Goal: Task Accomplishment & Management: Complete application form

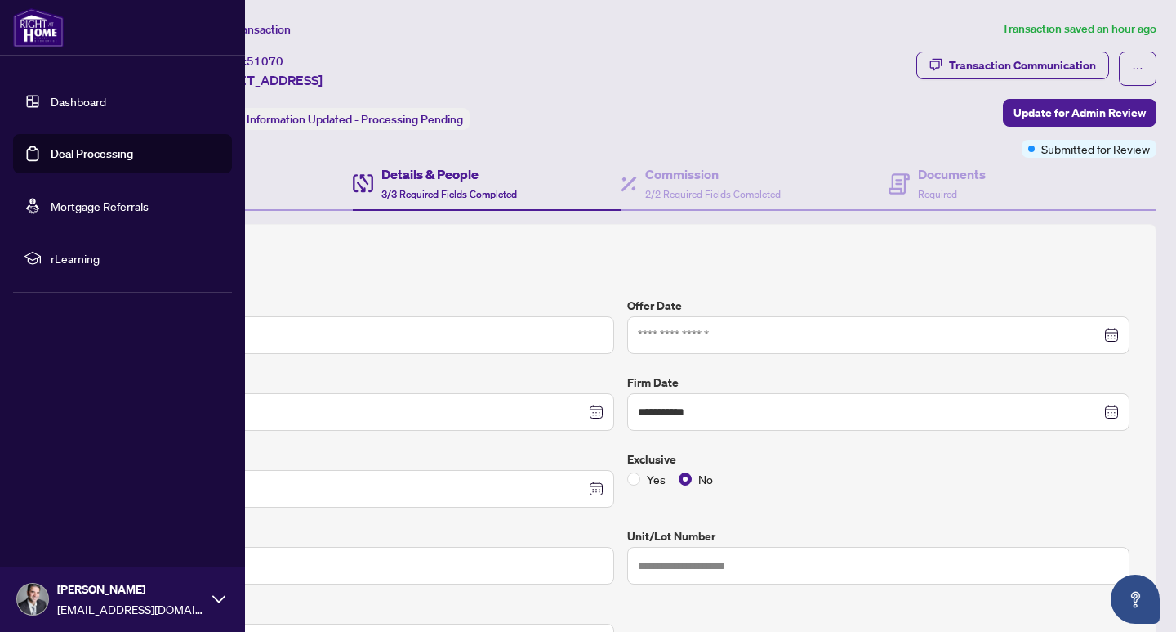
click at [98, 154] on link "Deal Processing" at bounding box center [92, 153] width 83 height 15
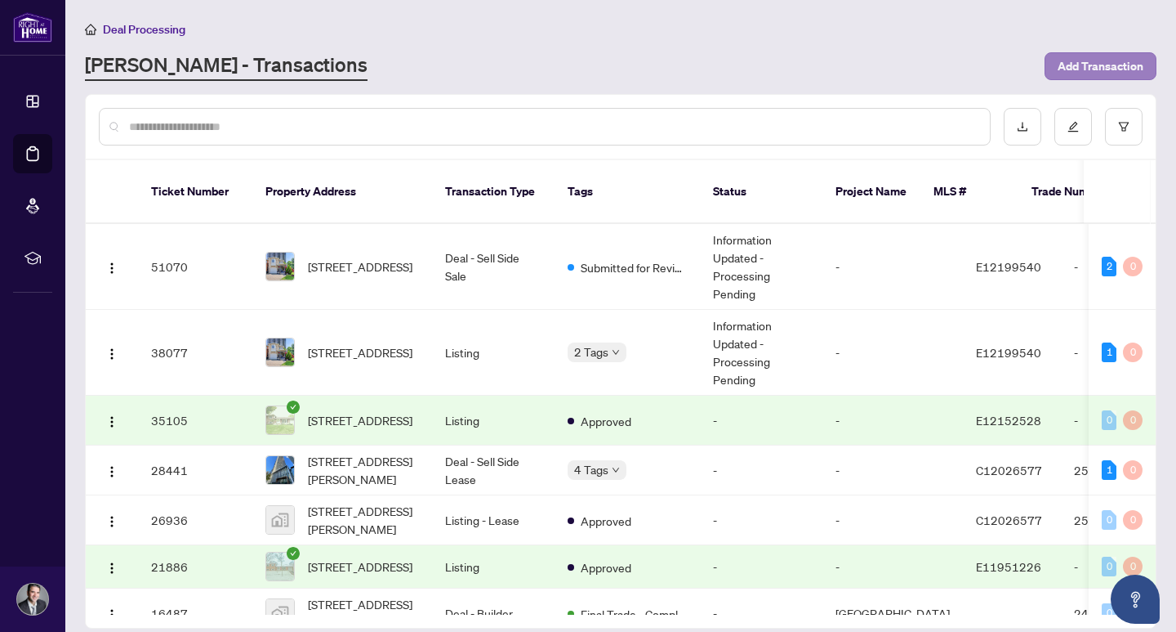
click at [1111, 69] on span "Add Transaction" at bounding box center [1101, 66] width 86 height 26
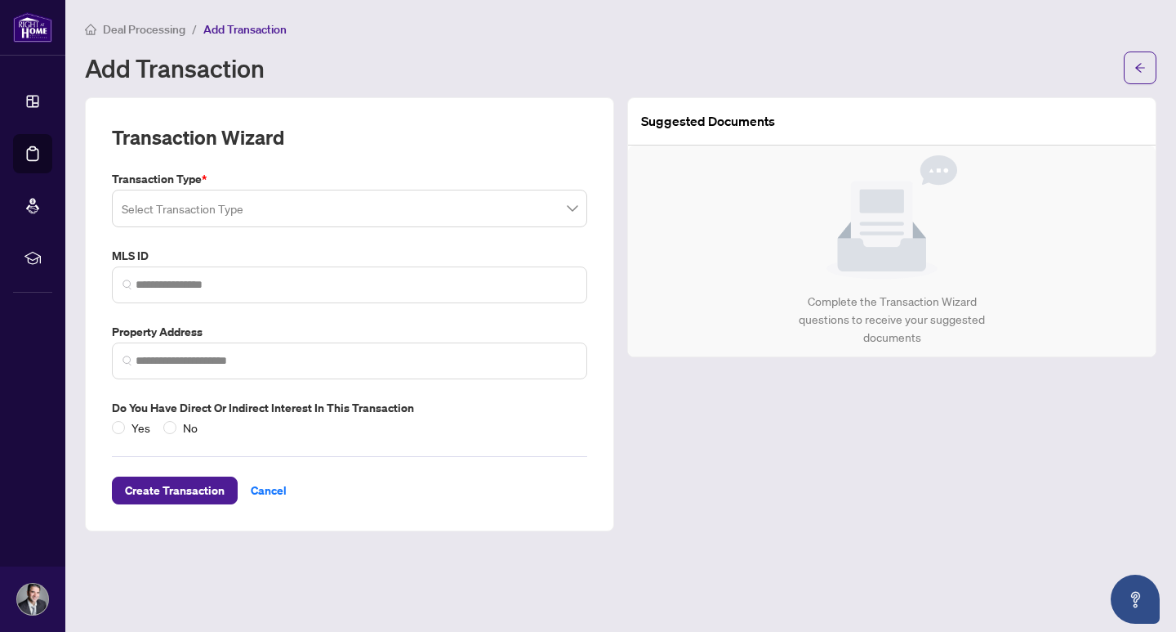
click at [444, 208] on input "search" at bounding box center [342, 211] width 441 height 36
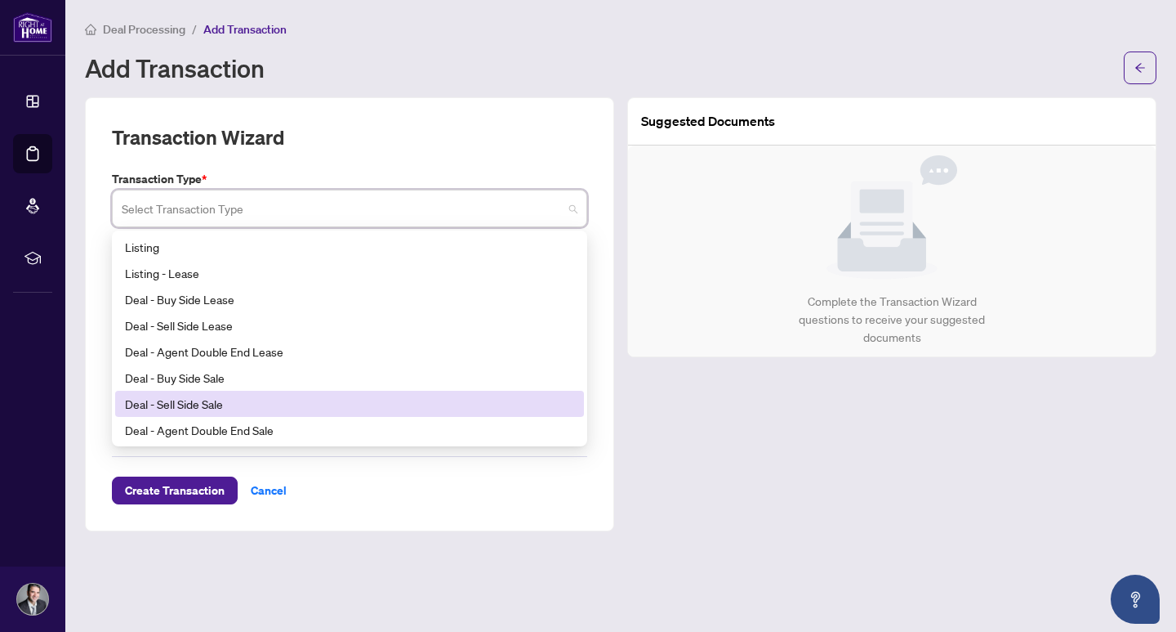
click at [258, 397] on div "Deal - Sell Side Sale" at bounding box center [349, 404] width 449 height 18
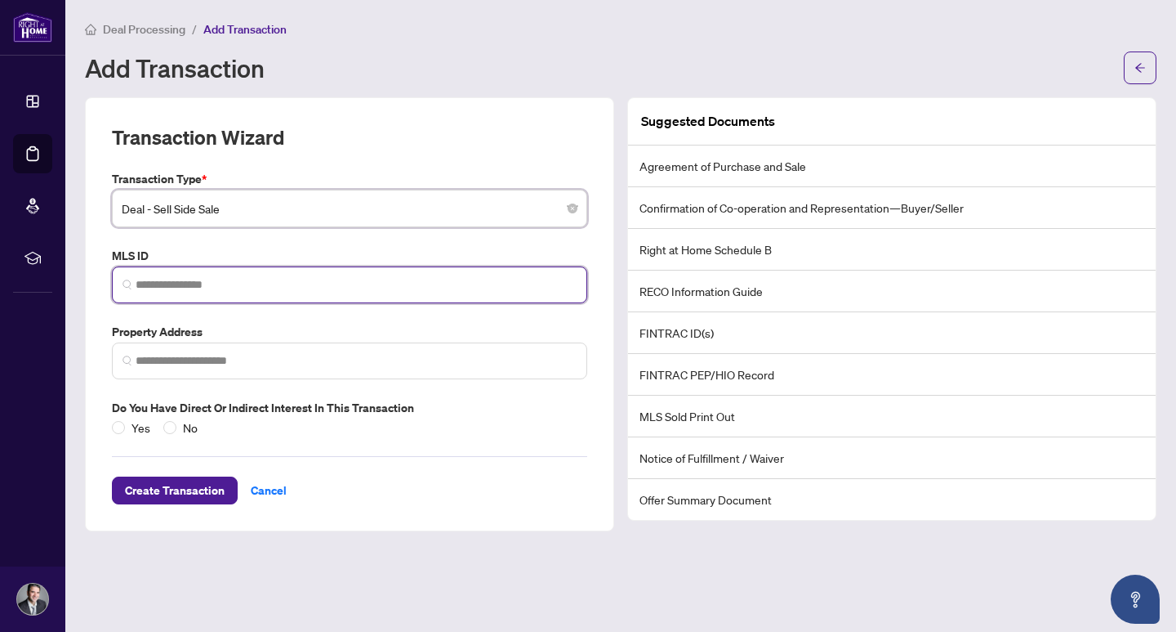
click at [235, 286] on input "search" at bounding box center [356, 284] width 441 height 17
type input "*"
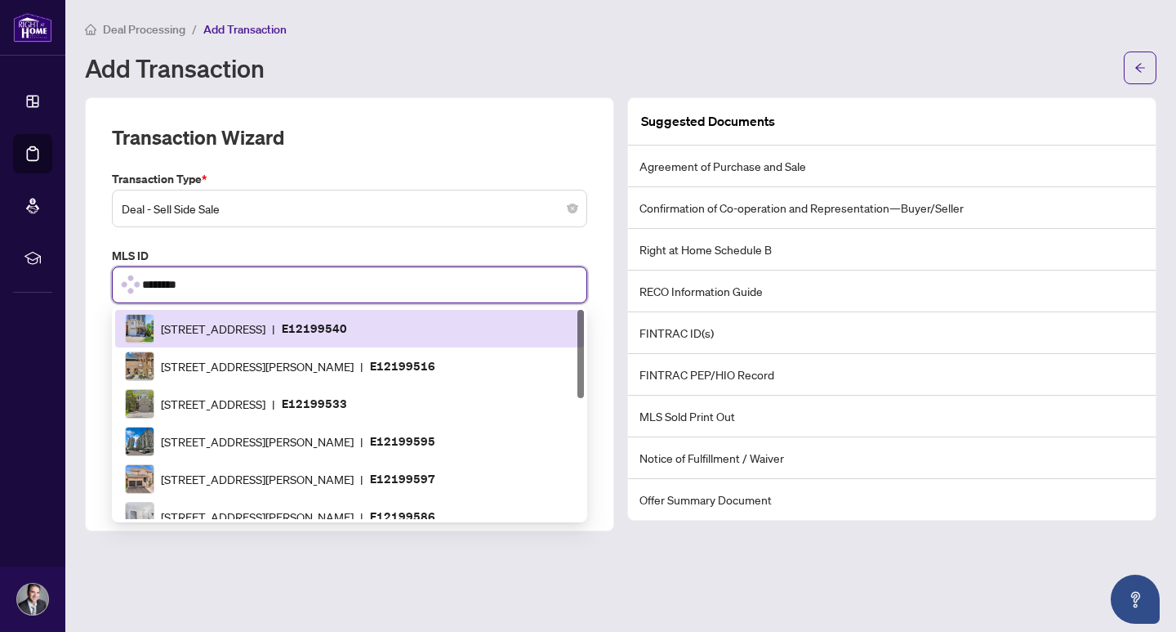
type input "*********"
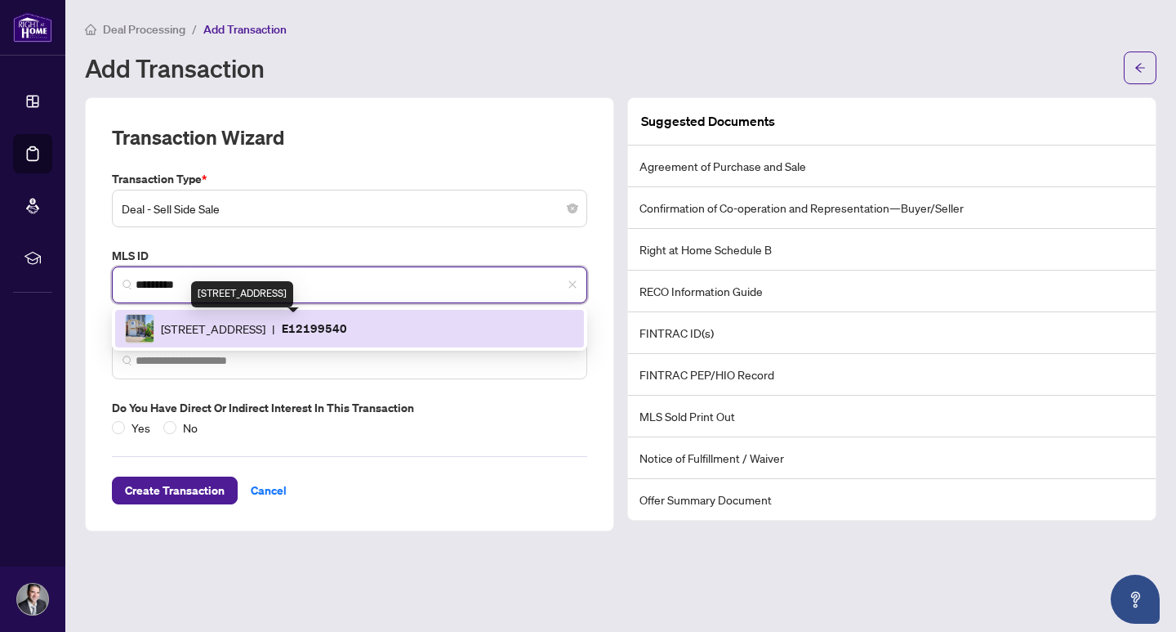
click at [249, 320] on span "[STREET_ADDRESS]" at bounding box center [213, 328] width 105 height 18
type input "**********"
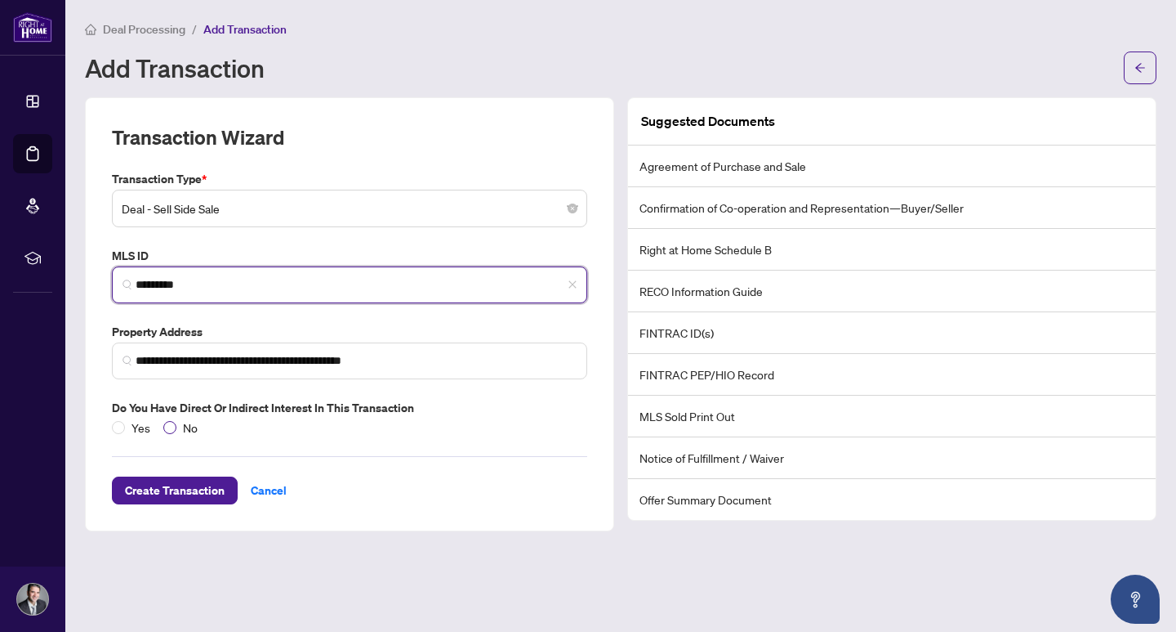
type input "*********"
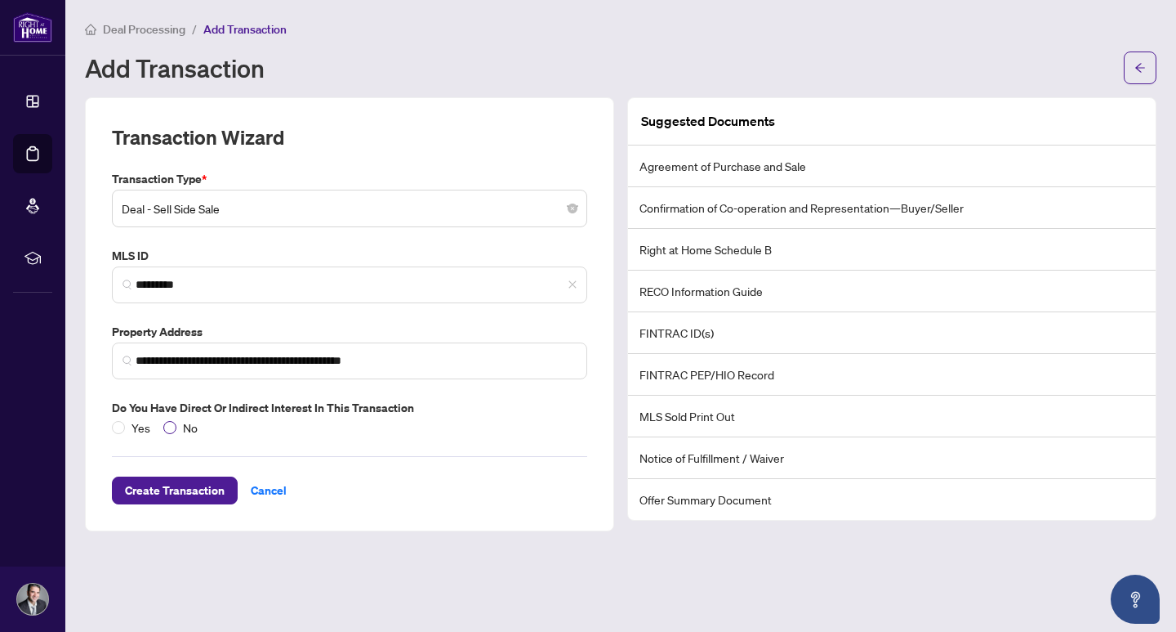
click at [176, 425] on span "No" at bounding box center [190, 427] width 28 height 18
click at [195, 485] on span "Create Transaction" at bounding box center [175, 490] width 100 height 26
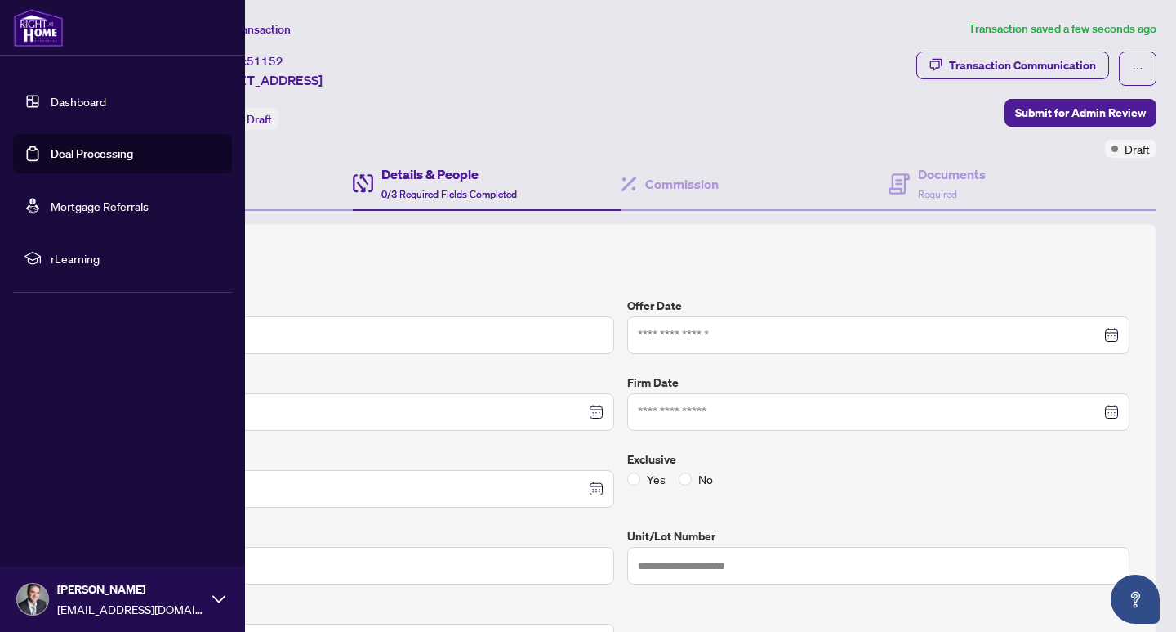
click at [77, 154] on link "Deal Processing" at bounding box center [92, 153] width 83 height 15
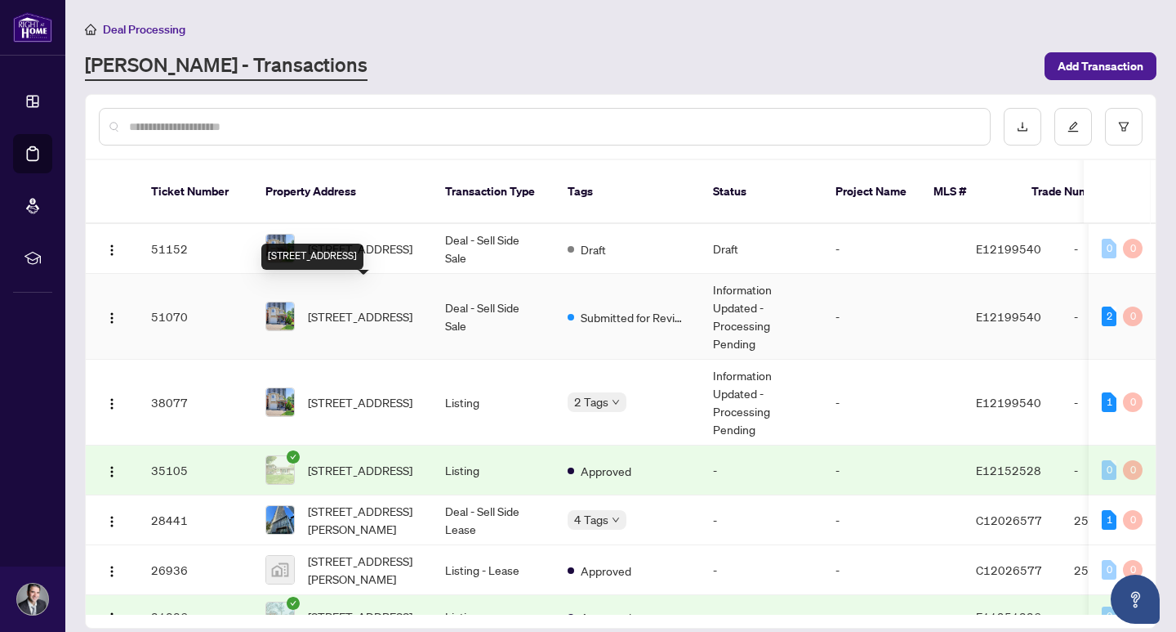
click at [355, 307] on span "[STREET_ADDRESS]" at bounding box center [360, 316] width 105 height 18
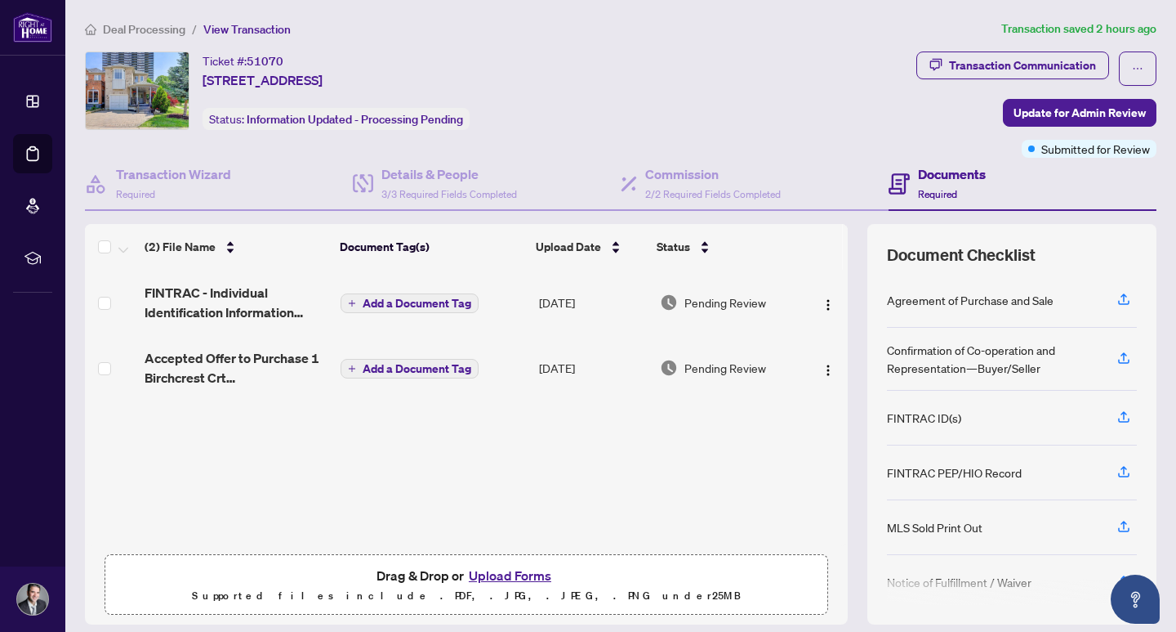
click at [514, 580] on button "Upload Forms" at bounding box center [510, 575] width 92 height 21
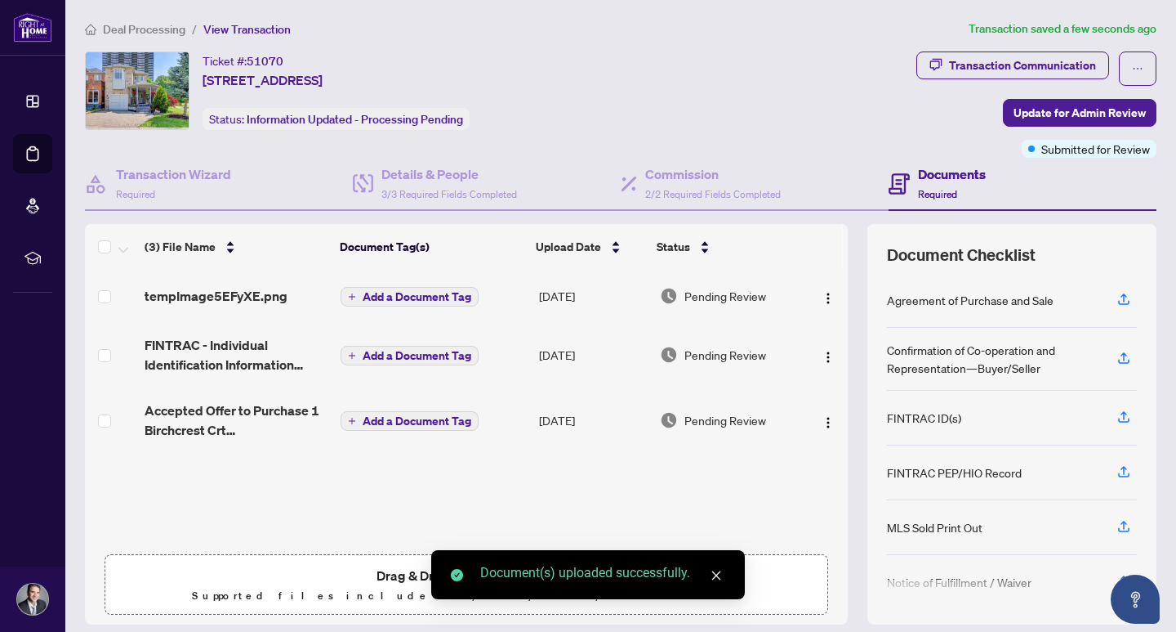
click at [475, 504] on div "tempImage5EFyXE.png Add a Document Tag [DATE] Pending Review FINTRAC - Individu…" at bounding box center [466, 408] width 763 height 276
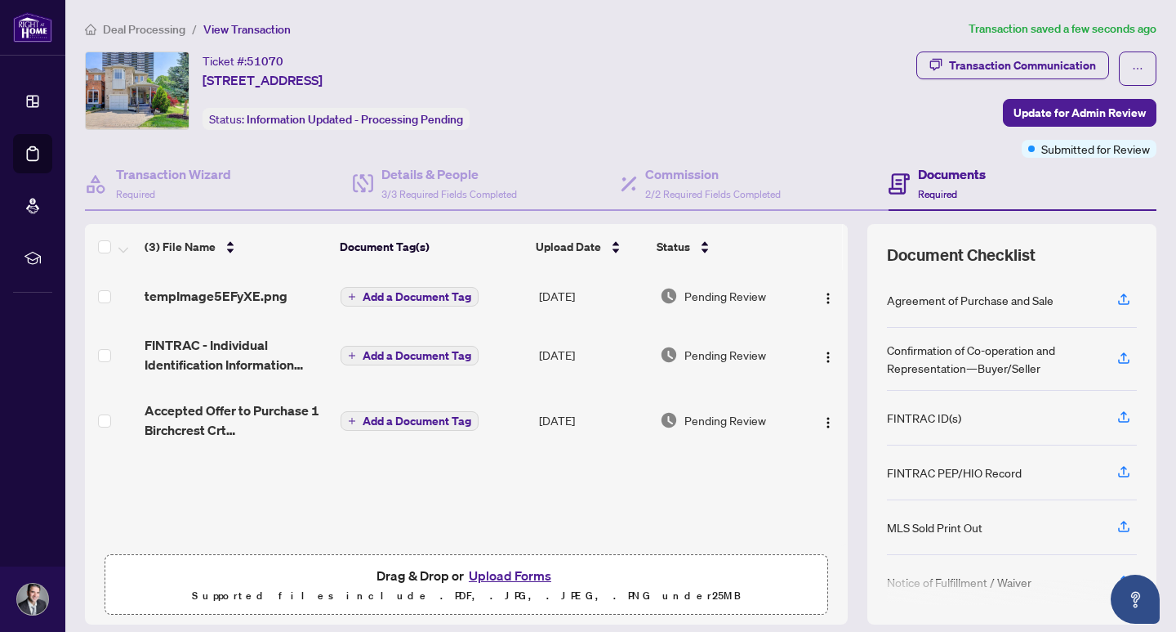
click at [494, 574] on button "Upload Forms" at bounding box center [510, 575] width 92 height 21
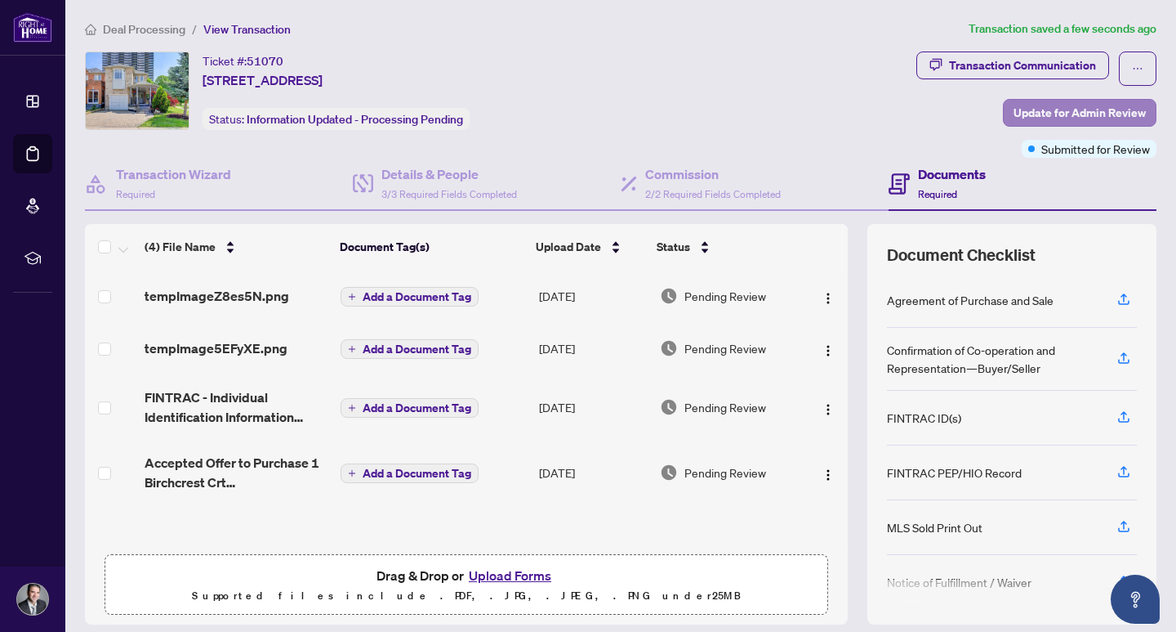
click at [1106, 111] on span "Update for Admin Review" at bounding box center [1080, 113] width 132 height 26
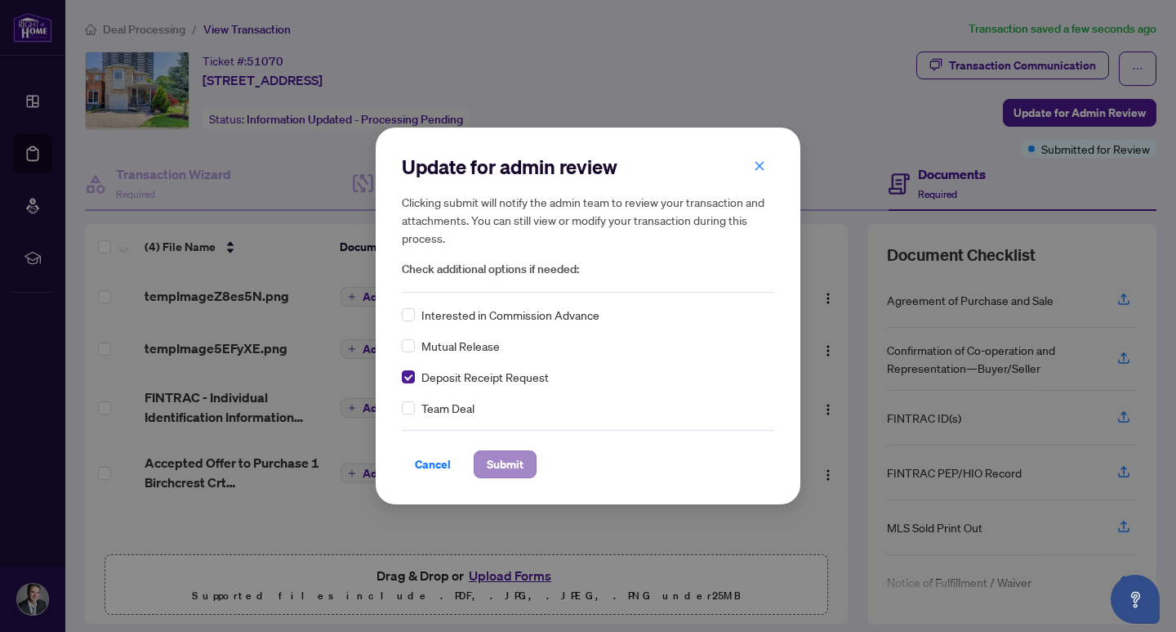
click at [507, 462] on span "Submit" at bounding box center [505, 464] width 37 height 26
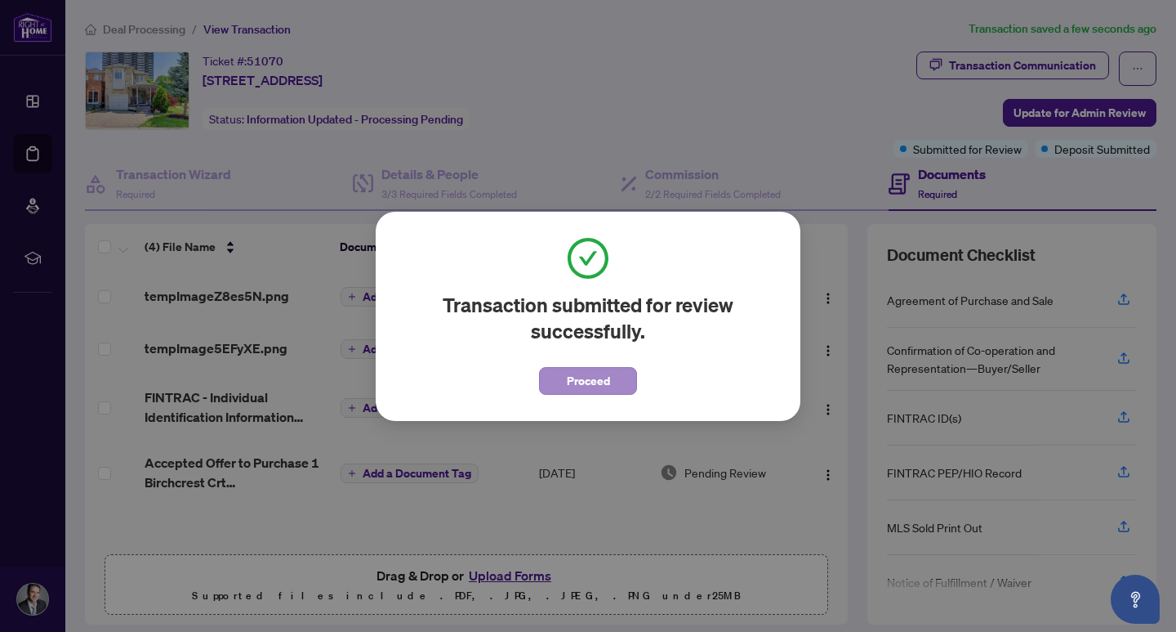
click at [590, 386] on span "Proceed" at bounding box center [588, 381] width 43 height 26
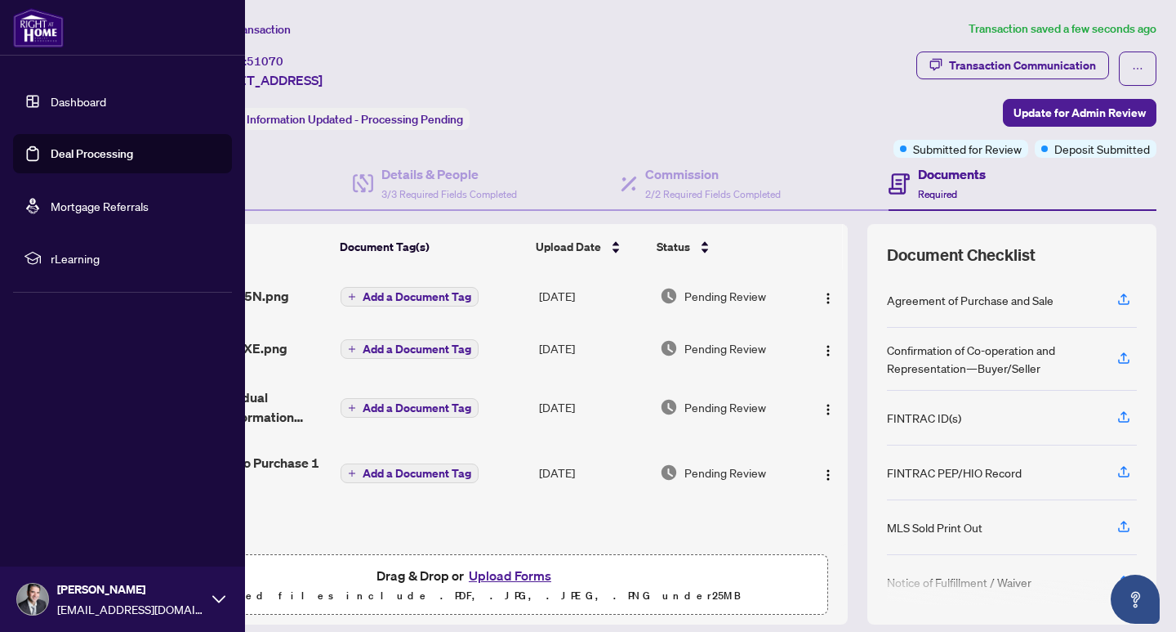
click at [82, 161] on link "Deal Processing" at bounding box center [92, 153] width 83 height 15
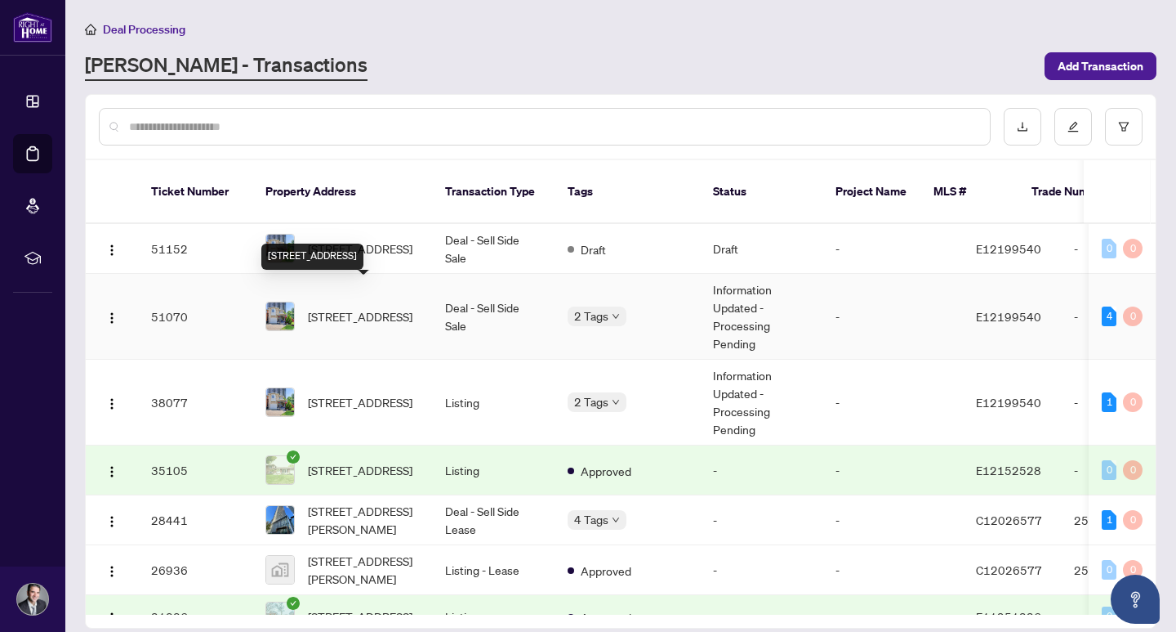
click at [363, 307] on span "[STREET_ADDRESS]" at bounding box center [360, 316] width 105 height 18
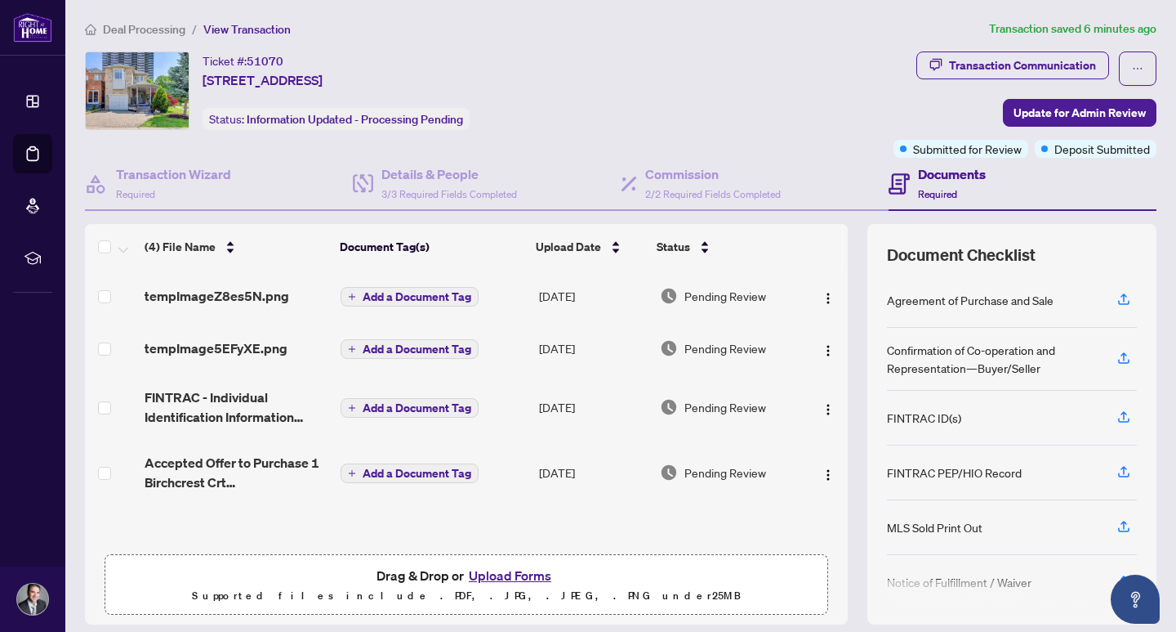
click at [516, 577] on button "Upload Forms" at bounding box center [510, 575] width 92 height 21
click at [497, 569] on button "Upload Forms" at bounding box center [510, 575] width 92 height 21
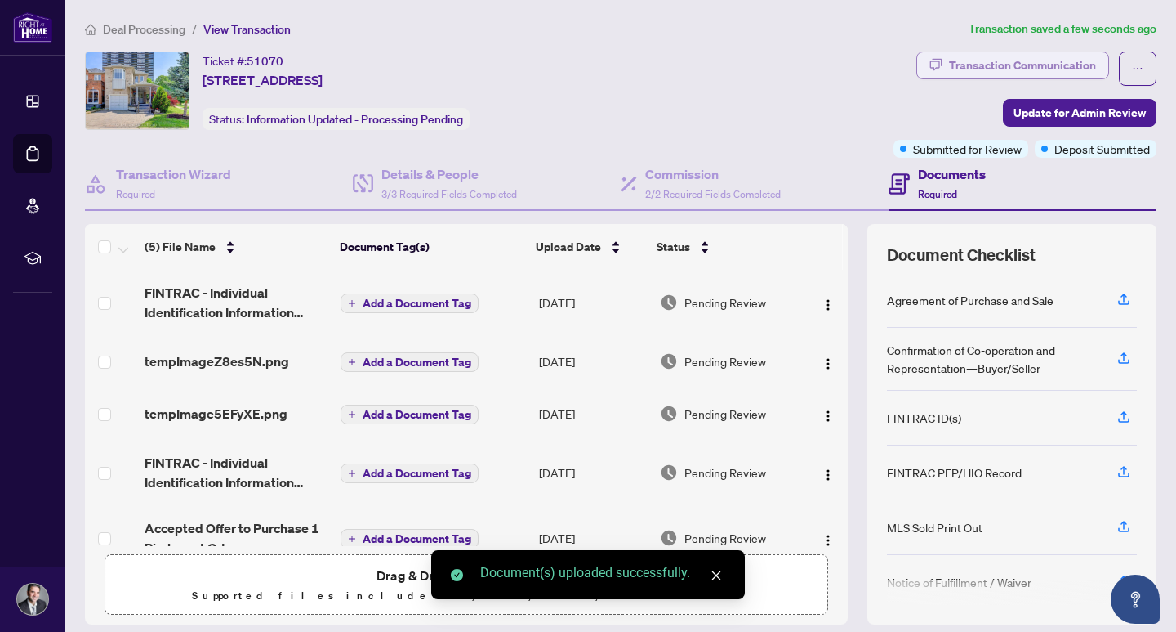
click at [1044, 65] on div "Transaction Communication" at bounding box center [1022, 65] width 147 height 26
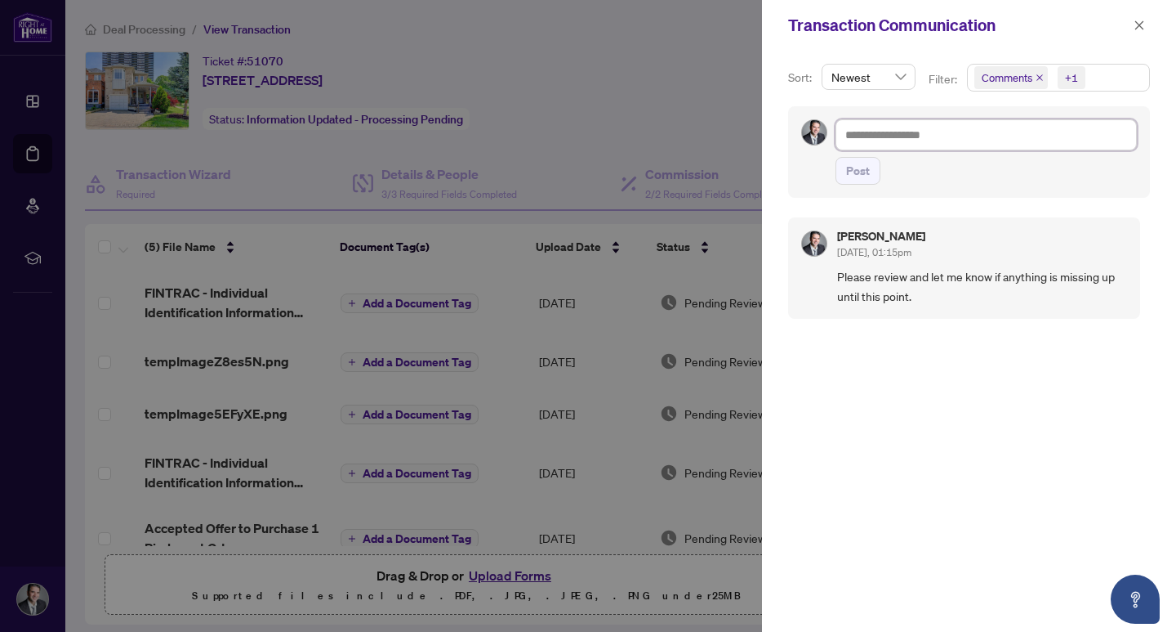
click at [873, 143] on textarea at bounding box center [986, 134] width 301 height 31
type textarea "**********"
click at [849, 176] on span "Post" at bounding box center [858, 171] width 24 height 26
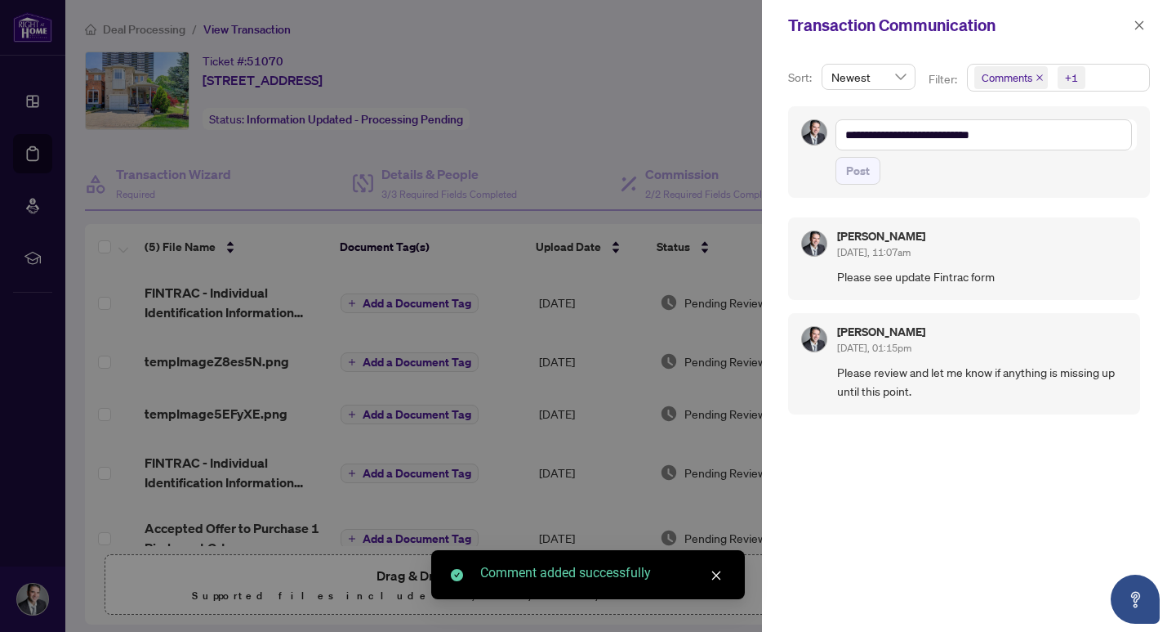
click at [663, 203] on div at bounding box center [588, 316] width 1176 height 632
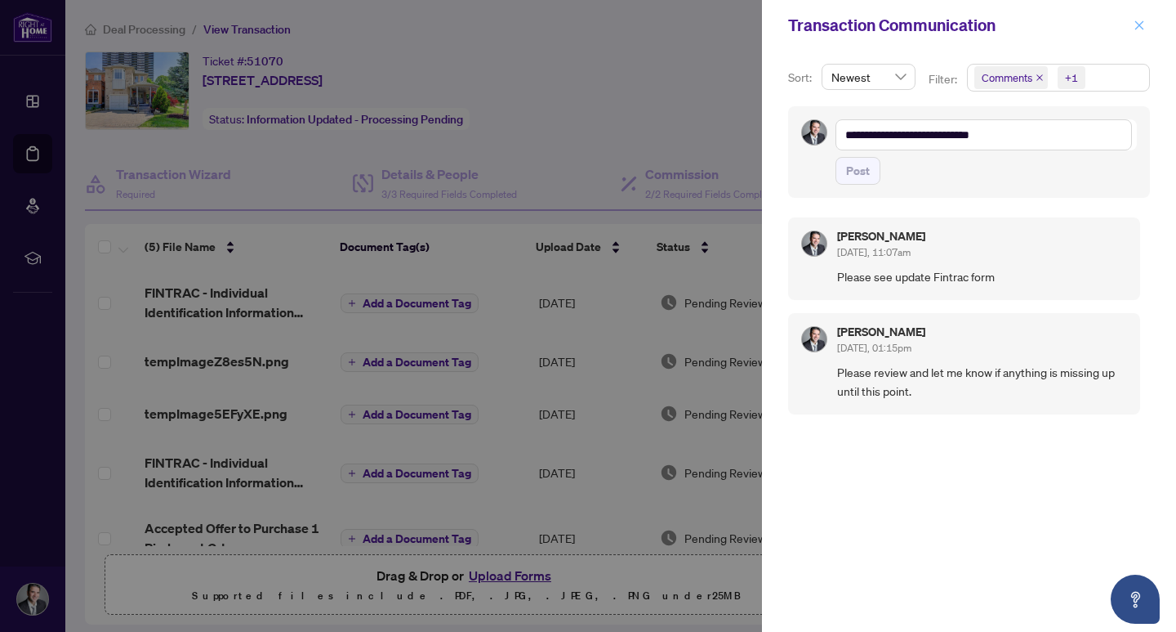
click at [1144, 24] on icon "close" at bounding box center [1139, 25] width 11 height 11
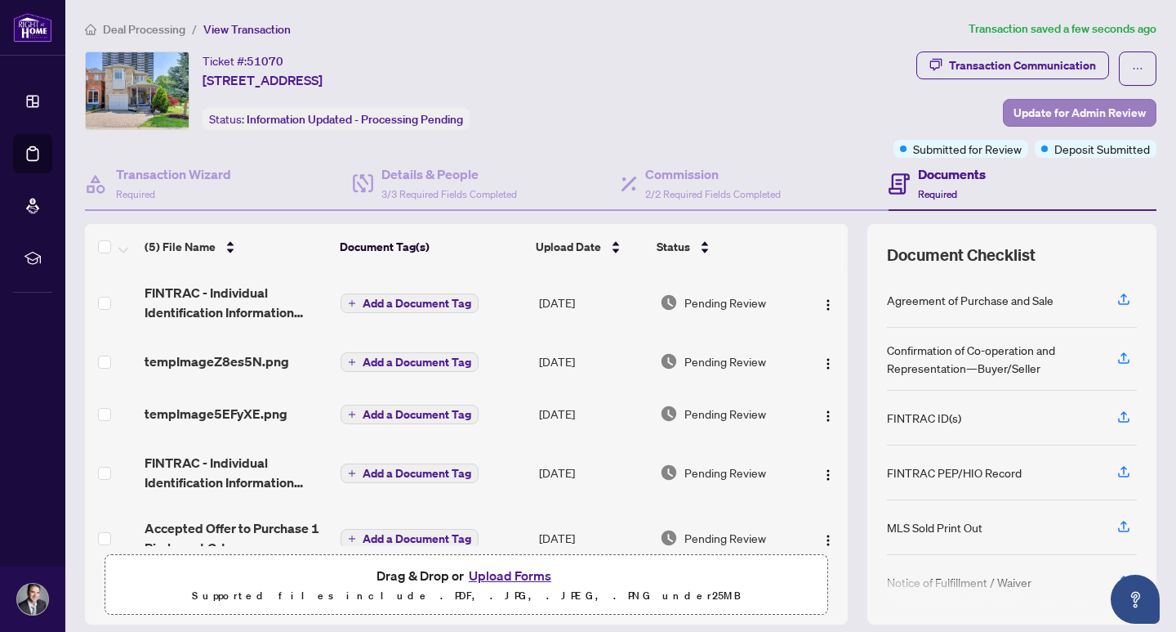
click at [1091, 117] on span "Update for Admin Review" at bounding box center [1080, 113] width 132 height 26
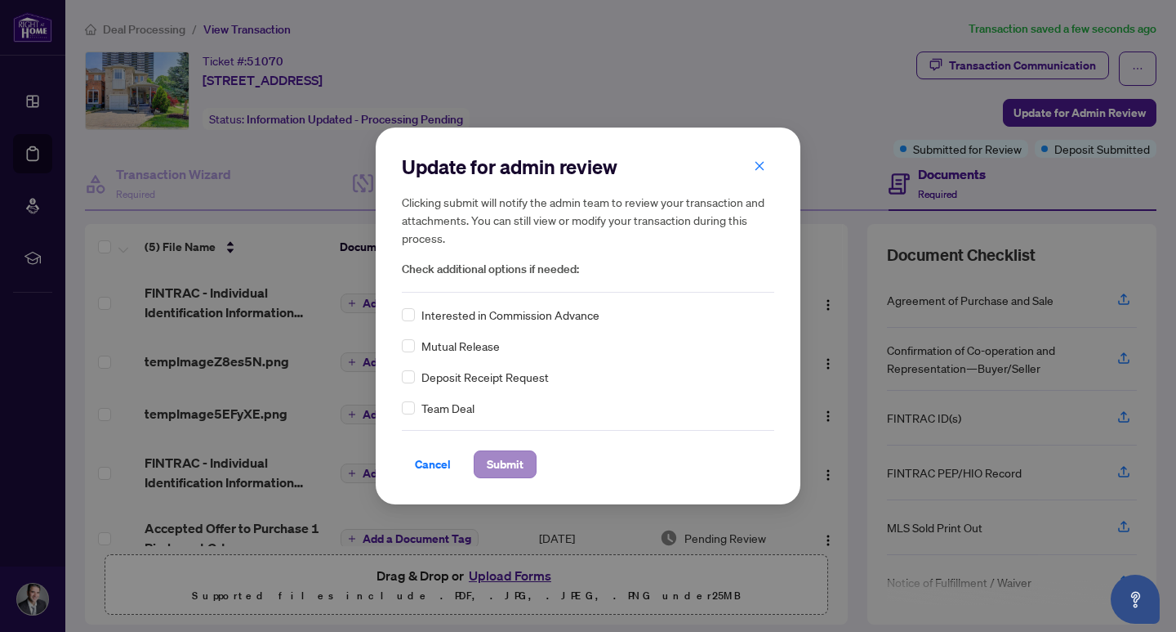
click at [511, 463] on span "Submit" at bounding box center [505, 464] width 37 height 26
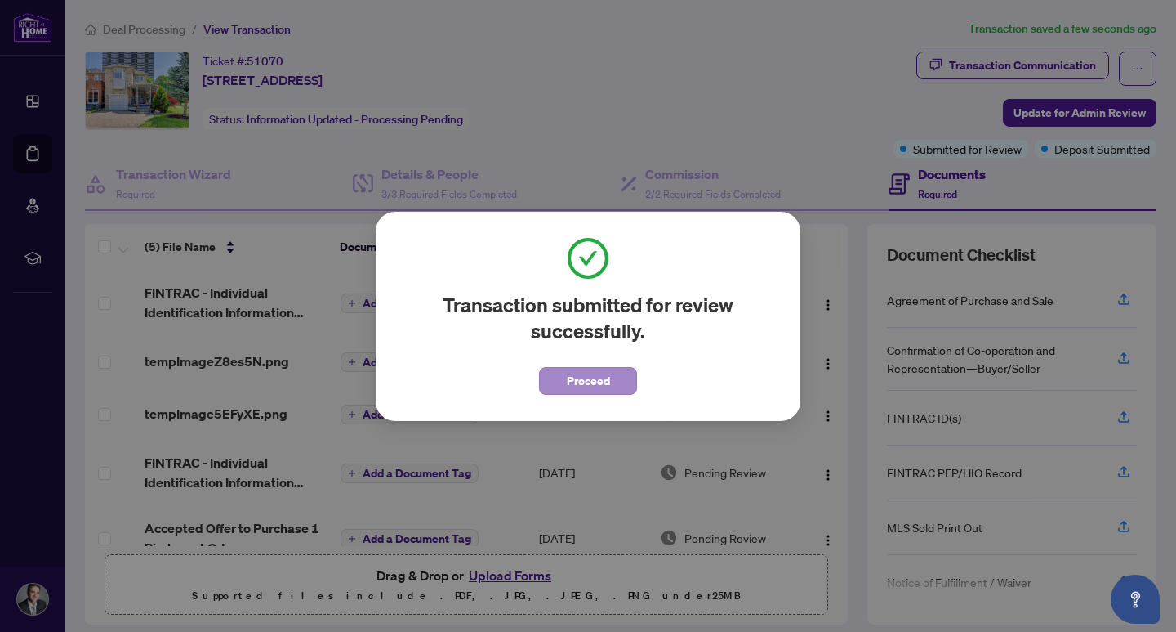
click at [584, 379] on span "Proceed" at bounding box center [588, 381] width 43 height 26
